Goal: Find specific page/section

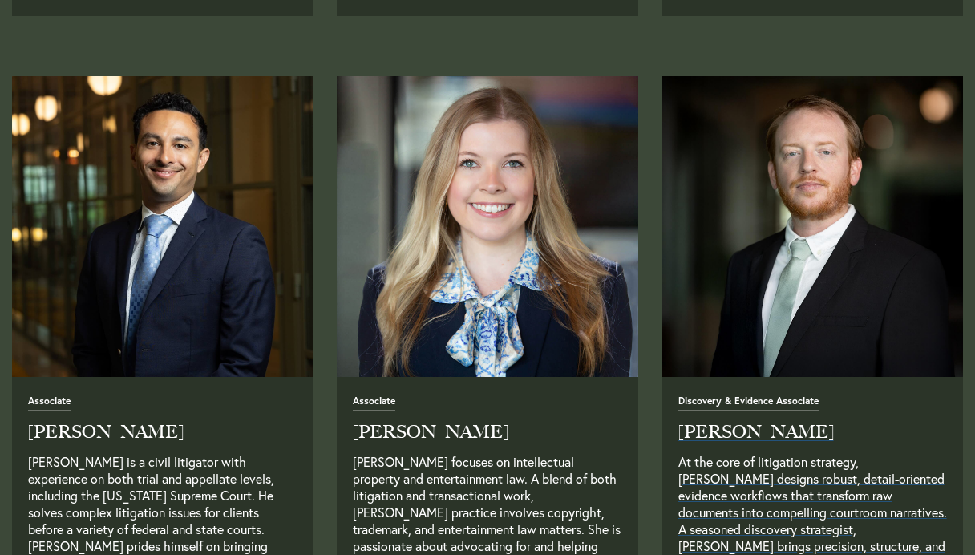
scroll to position [1933, 0]
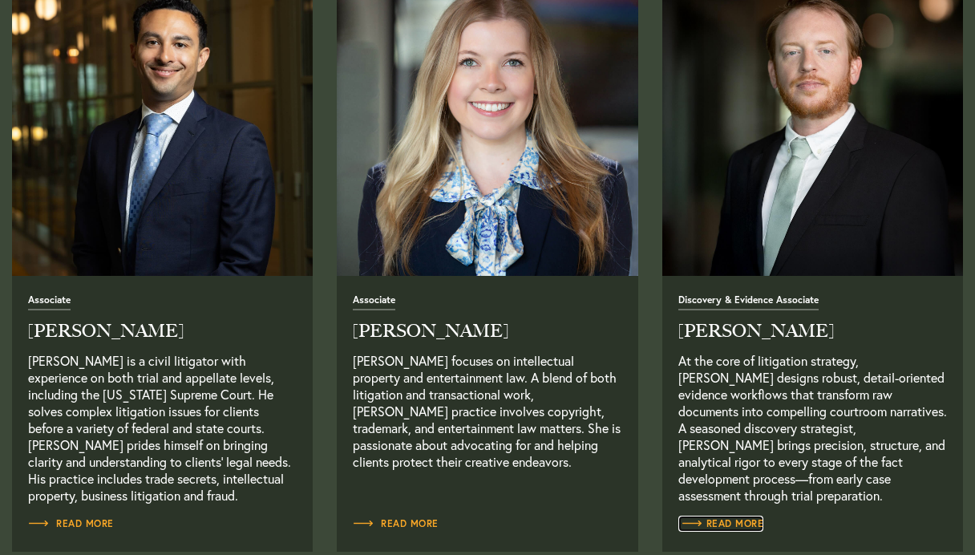
click at [739, 525] on span "Read More" at bounding box center [721, 524] width 86 height 10
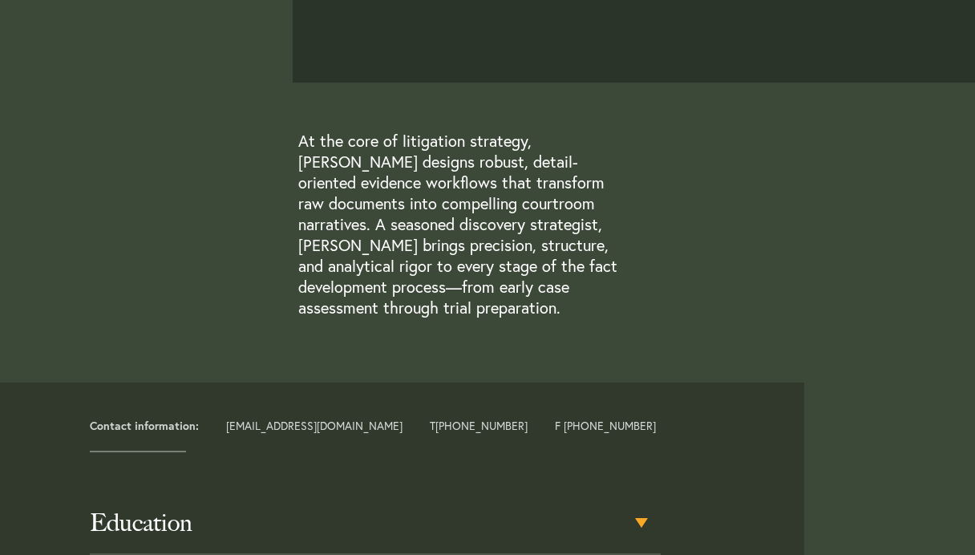
scroll to position [668, 0]
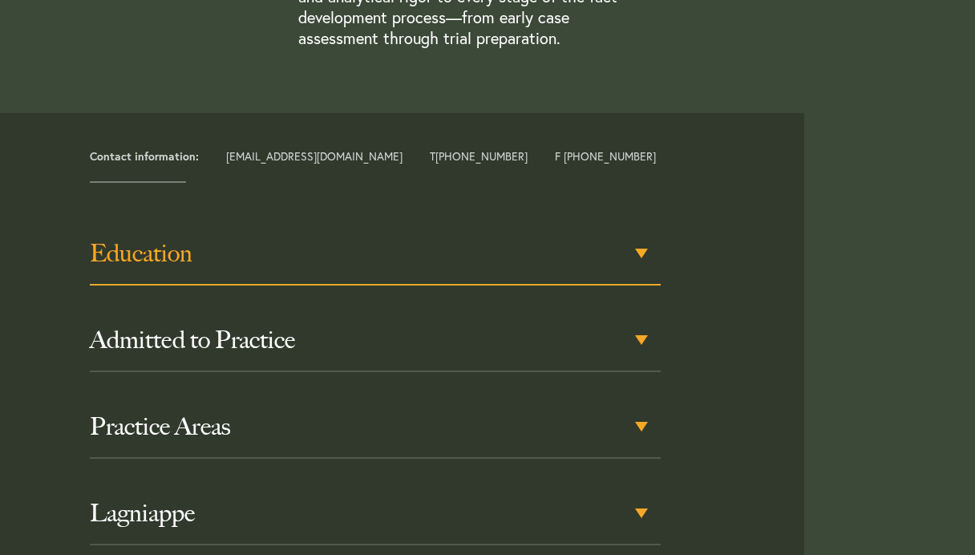
click at [659, 265] on h3 "Education" at bounding box center [375, 253] width 570 height 29
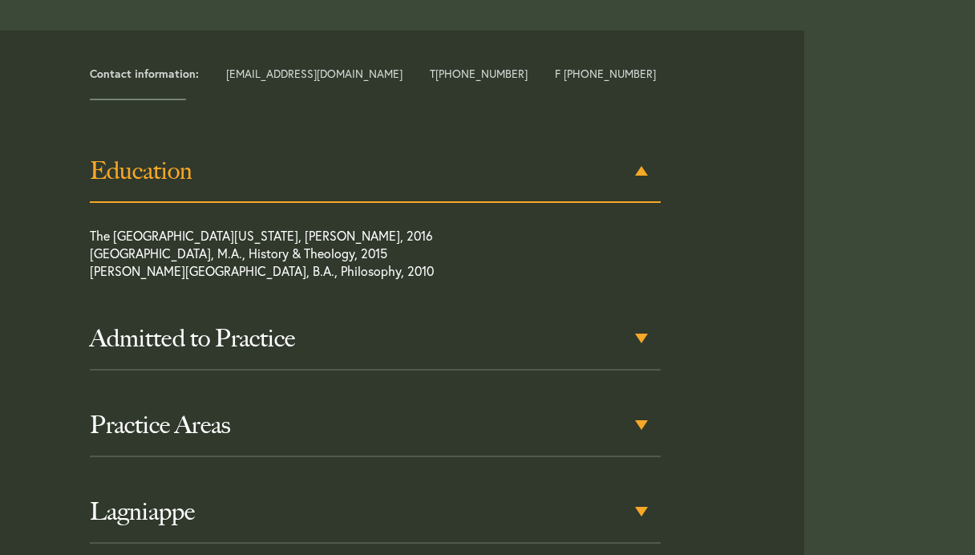
scroll to position [752, 0]
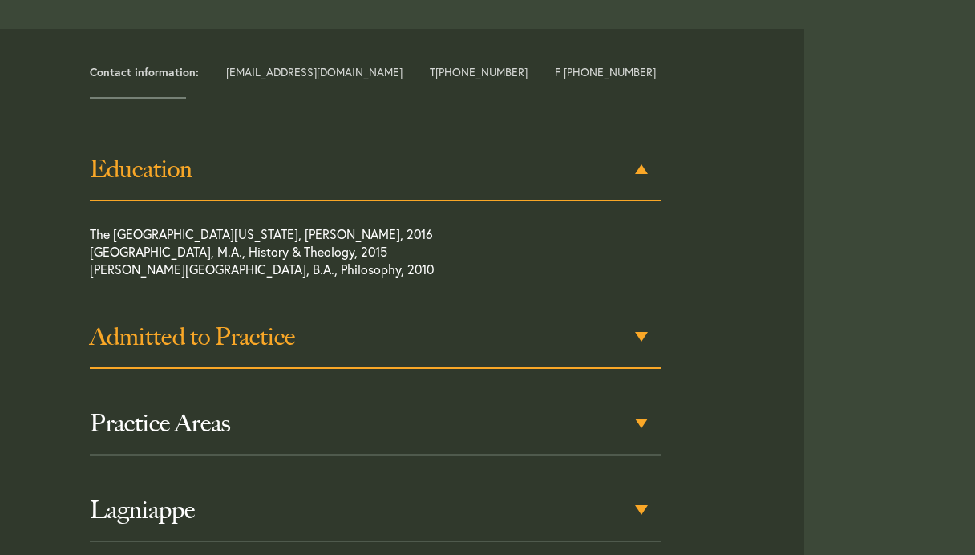
click at [630, 351] on div "Admitted to Practice" at bounding box center [375, 337] width 570 height 63
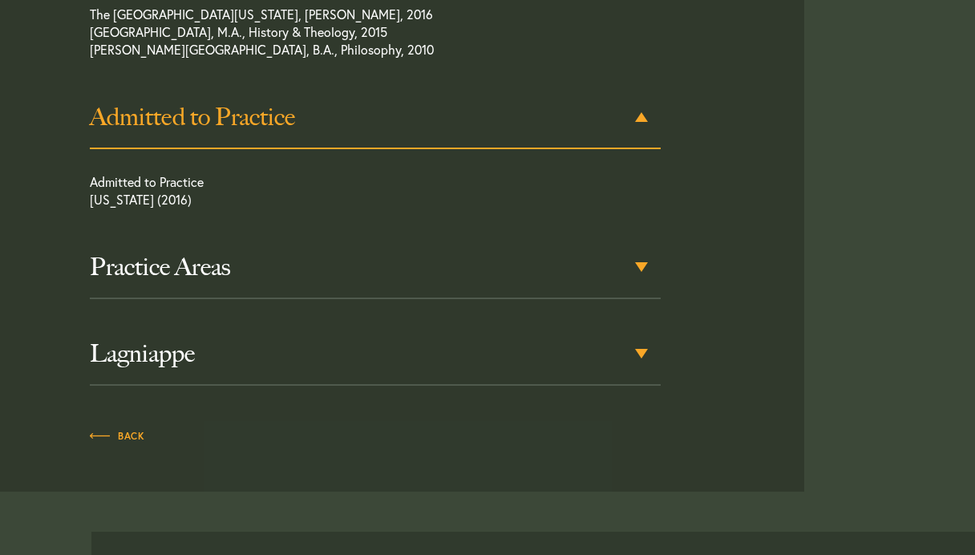
scroll to position [992, 0]
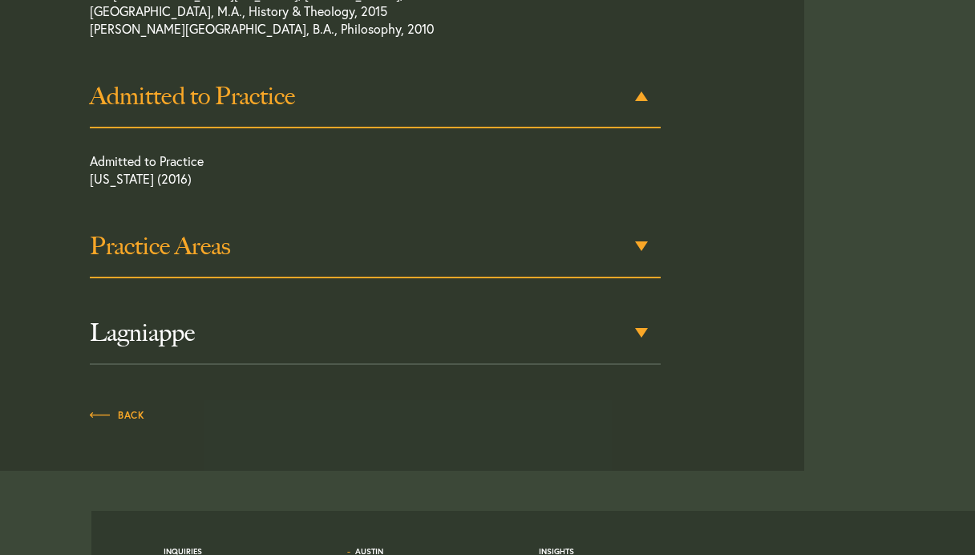
click at [636, 258] on h3 "Practice Areas" at bounding box center [375, 246] width 570 height 29
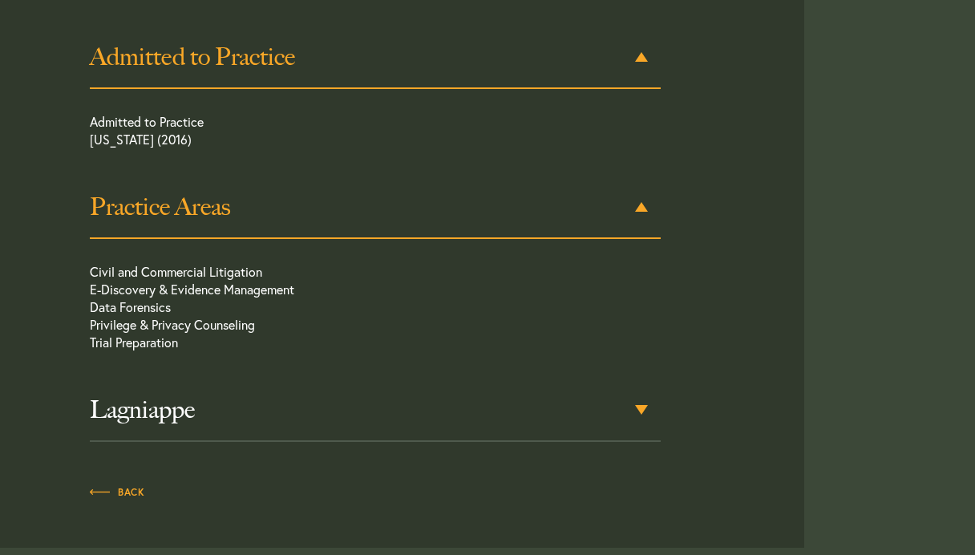
scroll to position [1069, 0]
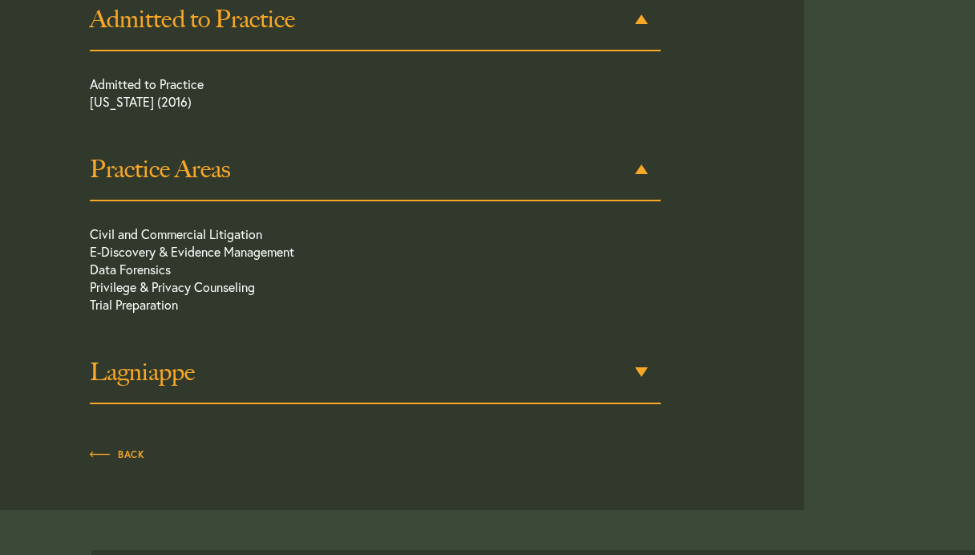
click at [612, 378] on h3 "Lagniappe" at bounding box center [375, 371] width 570 height 29
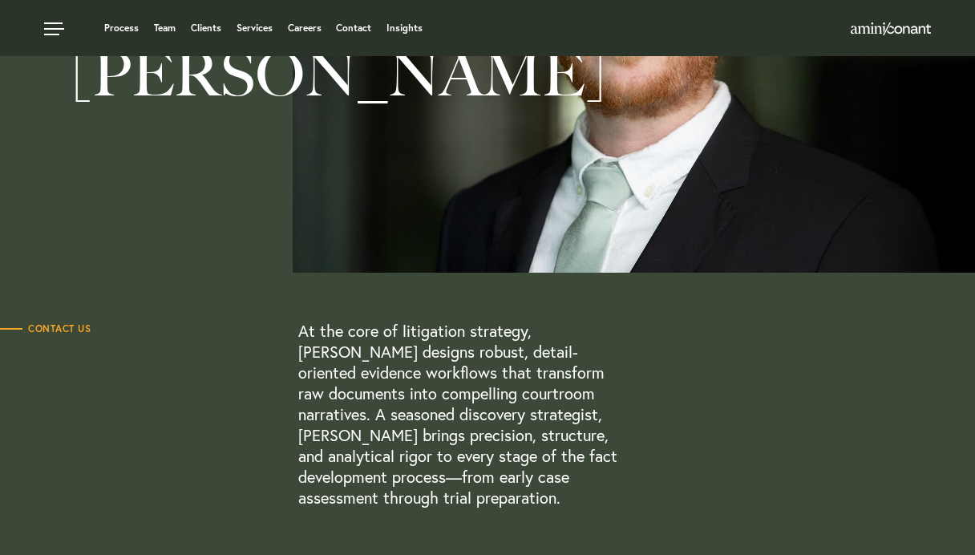
scroll to position [72, 0]
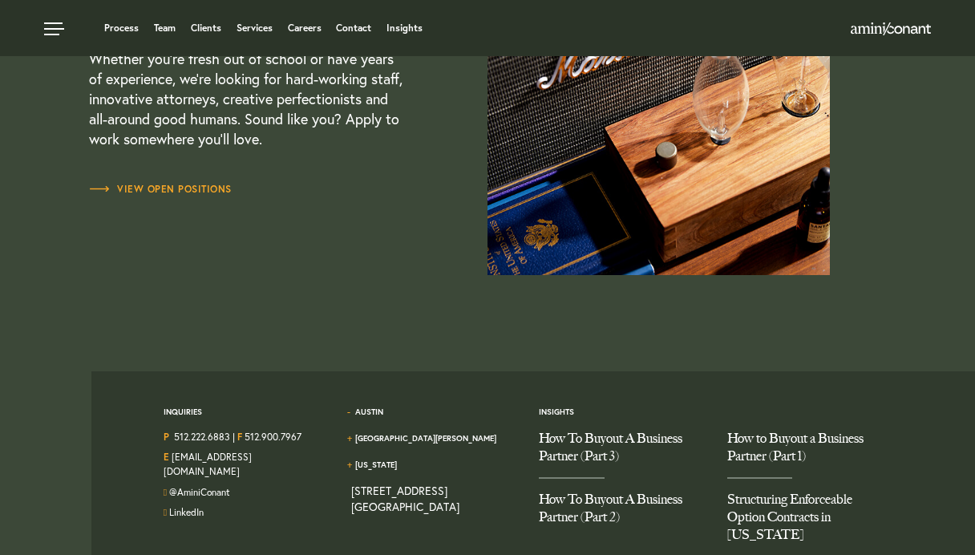
scroll to position [4593, 0]
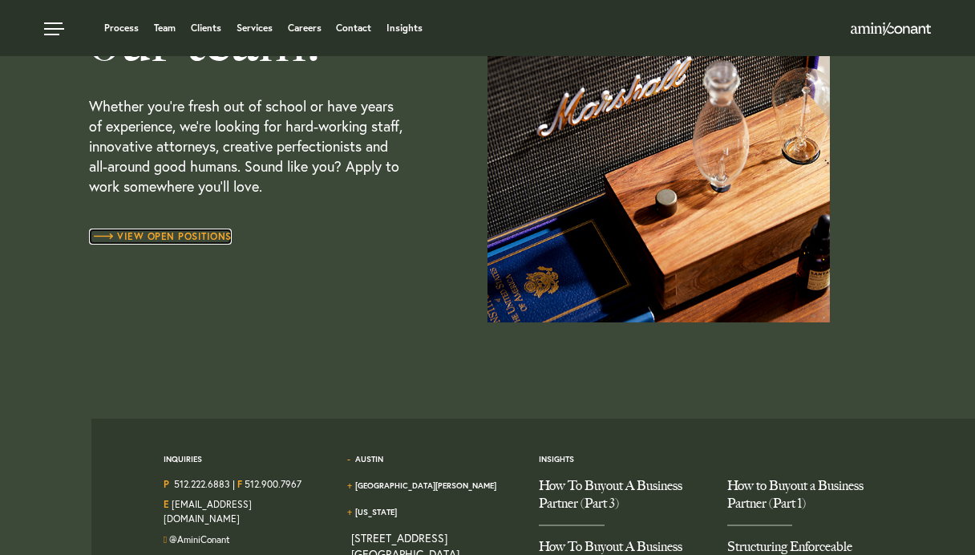
click at [182, 237] on span "View Open Positions" at bounding box center [160, 237] width 143 height 10
